Goal: Complete application form: Complete application form

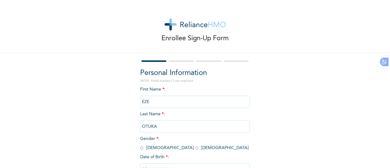
click at [140, 148] on input "radio" at bounding box center [141, 148] width 3 height 6
radio input "true"
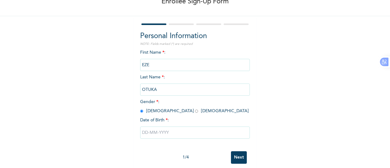
scroll to position [47, 0]
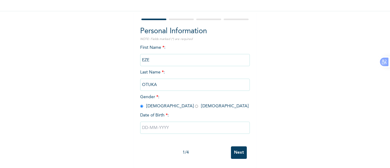
click at [163, 125] on input "text" at bounding box center [195, 128] width 110 height 12
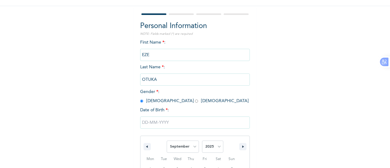
scroll to position [109, 0]
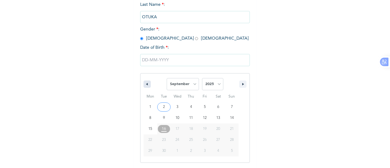
click at [147, 84] on button "button" at bounding box center [147, 83] width 7 height 7
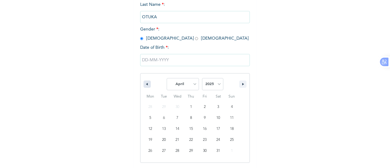
click at [147, 84] on button "button" at bounding box center [147, 83] width 7 height 7
click at [146, 84] on button "button" at bounding box center [147, 83] width 7 height 7
select select "0"
click at [216, 85] on select "2025 2024 2023 2022 2021 2020 2019 2018 2017 2016 2015 2014 2013 2012 2011 2010…" at bounding box center [212, 84] width 21 height 12
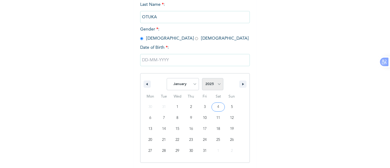
select select "1990"
click at [202, 79] on select "2025 2024 2023 2022 2021 2020 2019 2018 2017 2016 2015 2014 2013 2012 2011 2010…" at bounding box center [212, 84] width 21 height 12
click at [193, 84] on select "January February March April May June July August September October November De…" at bounding box center [183, 84] width 32 height 12
select select "4"
click at [167, 79] on select "January February March April May June July August September October November De…" at bounding box center [183, 84] width 32 height 12
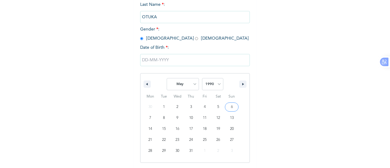
type input "[DATE]"
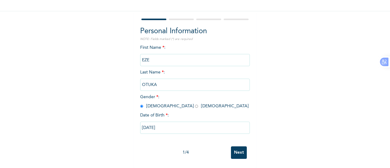
scroll to position [47, 0]
click at [237, 149] on input "Next" at bounding box center [239, 152] width 16 height 13
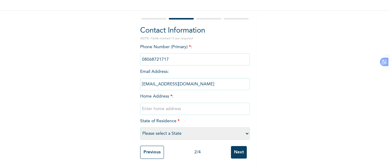
click at [170, 105] on input "text" at bounding box center [195, 109] width 110 height 12
type input "n"
type input "No 23 Toyin Buari Street Itakete, Imude Shibiri"
click at [245, 128] on select "Please select a State [PERSON_NAME] (FCT) [PERSON_NAME] Ibom [GEOGRAPHIC_DATA] …" at bounding box center [195, 133] width 110 height 12
select select "25"
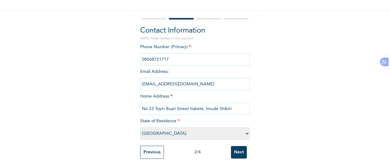
click at [140, 127] on select "Please select a State [PERSON_NAME] (FCT) [PERSON_NAME] Ibom [GEOGRAPHIC_DATA] …" at bounding box center [195, 133] width 110 height 12
click at [237, 147] on input "Next" at bounding box center [239, 152] width 16 height 13
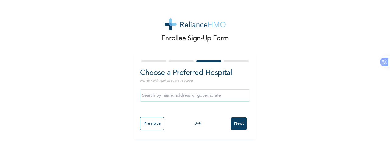
scroll to position [0, 0]
click at [201, 99] on input "text" at bounding box center [195, 95] width 110 height 12
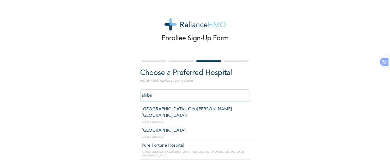
type input "shibiri"
click input "Next" at bounding box center [239, 123] width 16 height 13
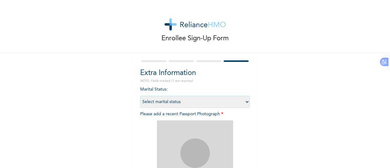
click at [214, 61] on div at bounding box center [208, 61] width 25 height 2
click at [213, 61] on div at bounding box center [208, 61] width 25 height 2
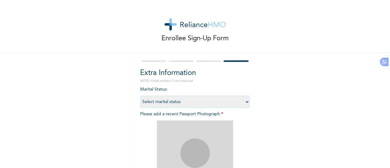
click at [213, 61] on div at bounding box center [208, 61] width 25 height 2
click at [245, 100] on select "Select marital status [DEMOGRAPHIC_DATA] Married [DEMOGRAPHIC_DATA] Widow/[DEMO…" at bounding box center [195, 102] width 110 height 12
select select "2"
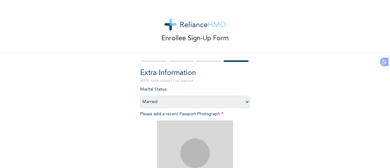
click at [140, 96] on select "Select marital status [DEMOGRAPHIC_DATA] Married [DEMOGRAPHIC_DATA] Widow/[DEMO…" at bounding box center [195, 102] width 110 height 12
click at [209, 59] on div at bounding box center [195, 61] width 110 height 4
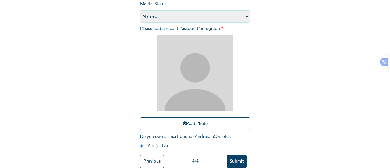
scroll to position [98, 0]
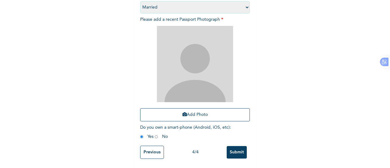
click at [151, 152] on input "Previous" at bounding box center [152, 152] width 24 height 13
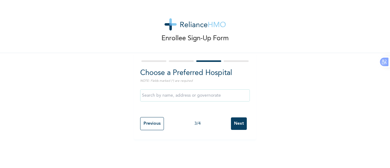
click at [180, 96] on input "text" at bounding box center [195, 95] width 110 height 12
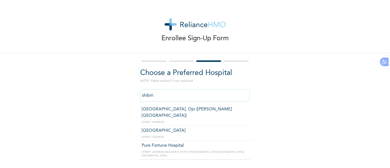
type input "Pure Fortune Hospital"
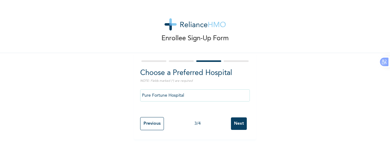
click at [154, 124] on input "Previous" at bounding box center [152, 123] width 24 height 13
select select "25"
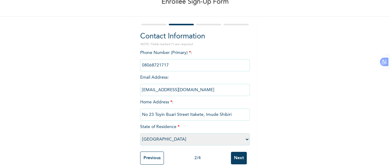
scroll to position [48, 0]
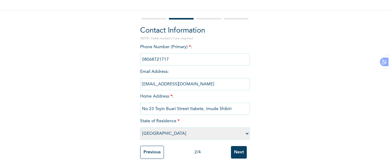
click at [242, 148] on input "Next" at bounding box center [239, 152] width 16 height 13
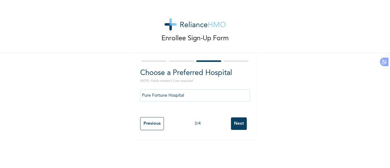
scroll to position [0, 0]
click at [186, 94] on input "Pure Fortune Hospital" at bounding box center [195, 95] width 110 height 12
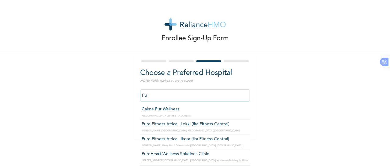
type input "P"
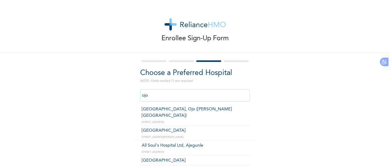
scroll to position [2, 0]
type input "o"
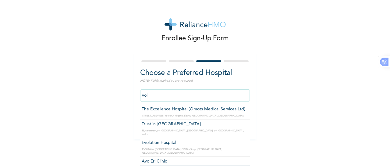
scroll to position [0, 0]
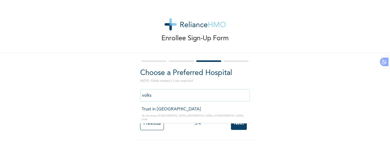
click at [188, 91] on input "volks" at bounding box center [195, 95] width 110 height 12
type input "v"
click at [173, 95] on input "iyana era" at bounding box center [195, 95] width 110 height 12
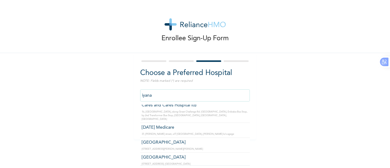
scroll to position [48, 0]
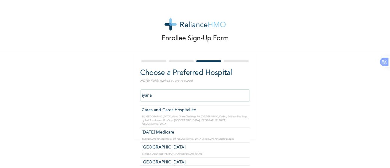
click at [238, 93] on input "iyana" at bounding box center [195, 95] width 110 height 12
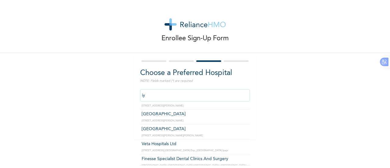
type input "i"
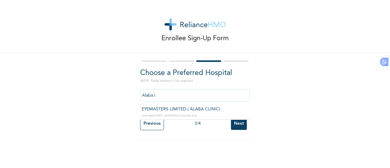
scroll to position [0, 0]
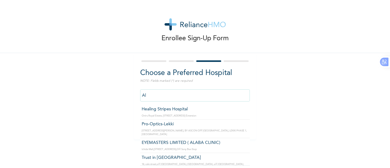
type input "A"
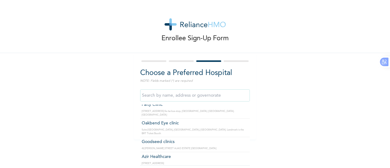
scroll to position [8360, 0]
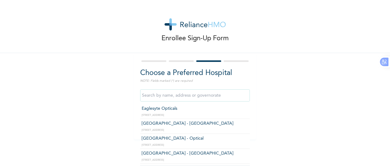
click at [212, 93] on input "text" at bounding box center [195, 95] width 110 height 12
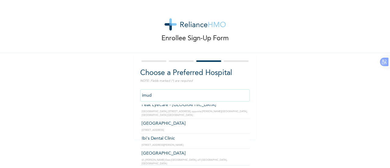
scroll to position [0, 0]
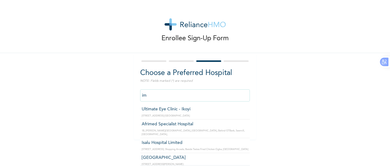
type input "i"
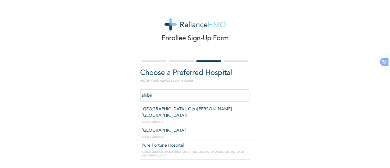
type input "shibiri"
